Goal: Find specific fact: Find specific fact

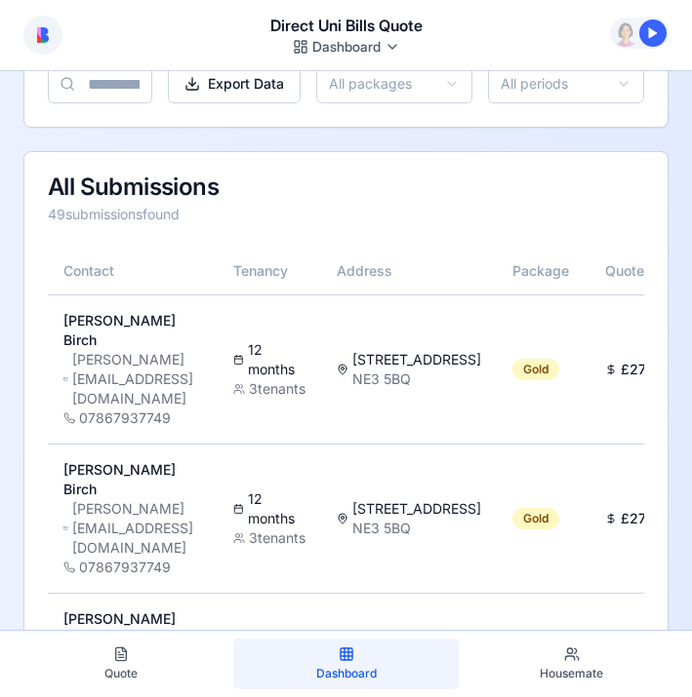
scroll to position [6854, 0]
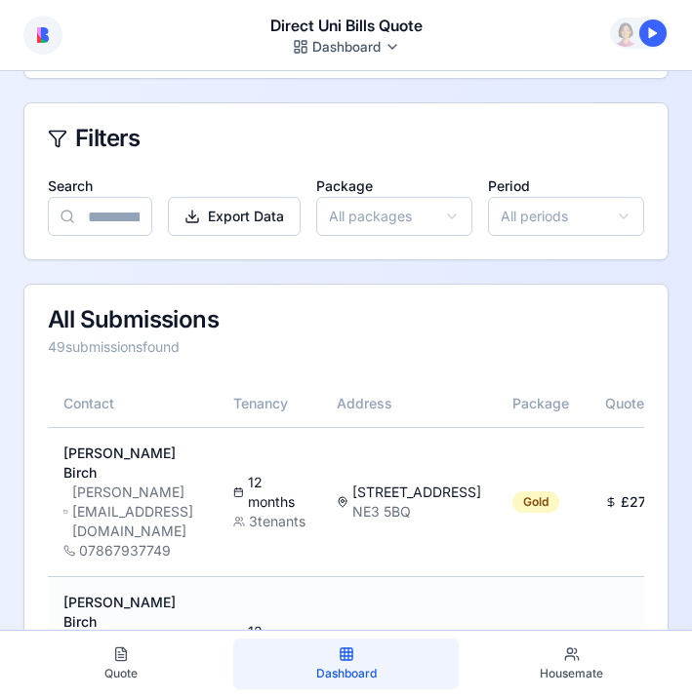
click at [546, 576] on td "Gold" at bounding box center [542, 650] width 93 height 149
click at [559, 641] on div "Gold" at bounding box center [535, 651] width 47 height 21
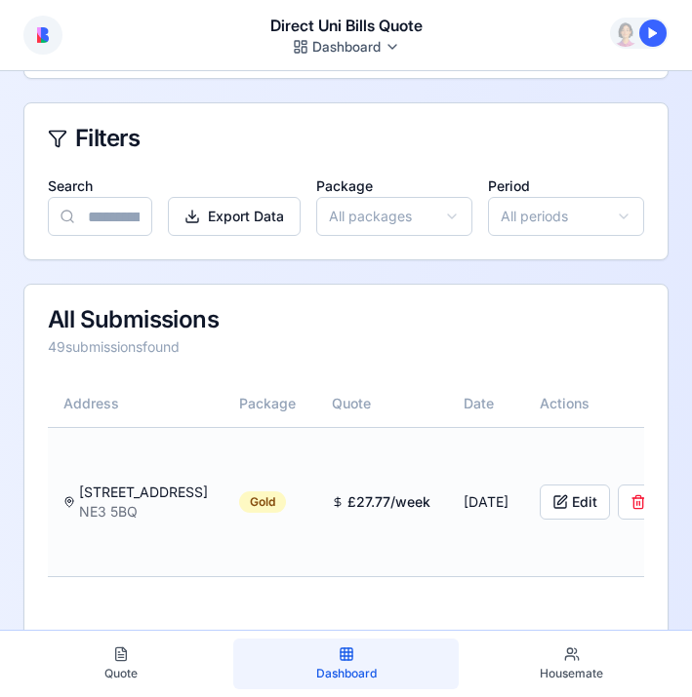
scroll to position [0, 271]
drag, startPoint x: 91, startPoint y: 238, endPoint x: 151, endPoint y: 222, distance: 62.5
click at [151, 483] on div "[STREET_ADDRESS]" at bounding box center [137, 502] width 144 height 39
copy div "47 Lonsdale terrac"
drag, startPoint x: 221, startPoint y: 318, endPoint x: 144, endPoint y: 314, distance: 77.2
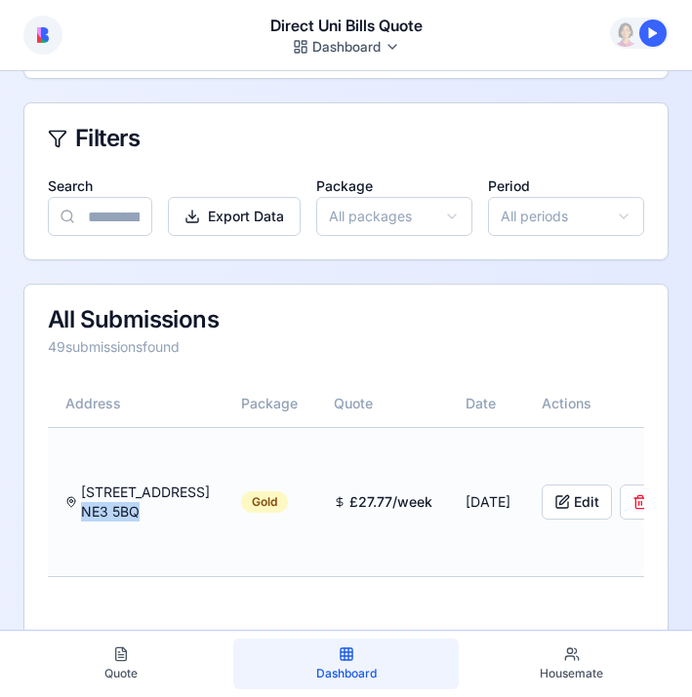
click at [144, 483] on div "[STREET_ADDRESS]" at bounding box center [137, 502] width 144 height 39
copy div "NE3 5BQ"
